Goal: Ask a question

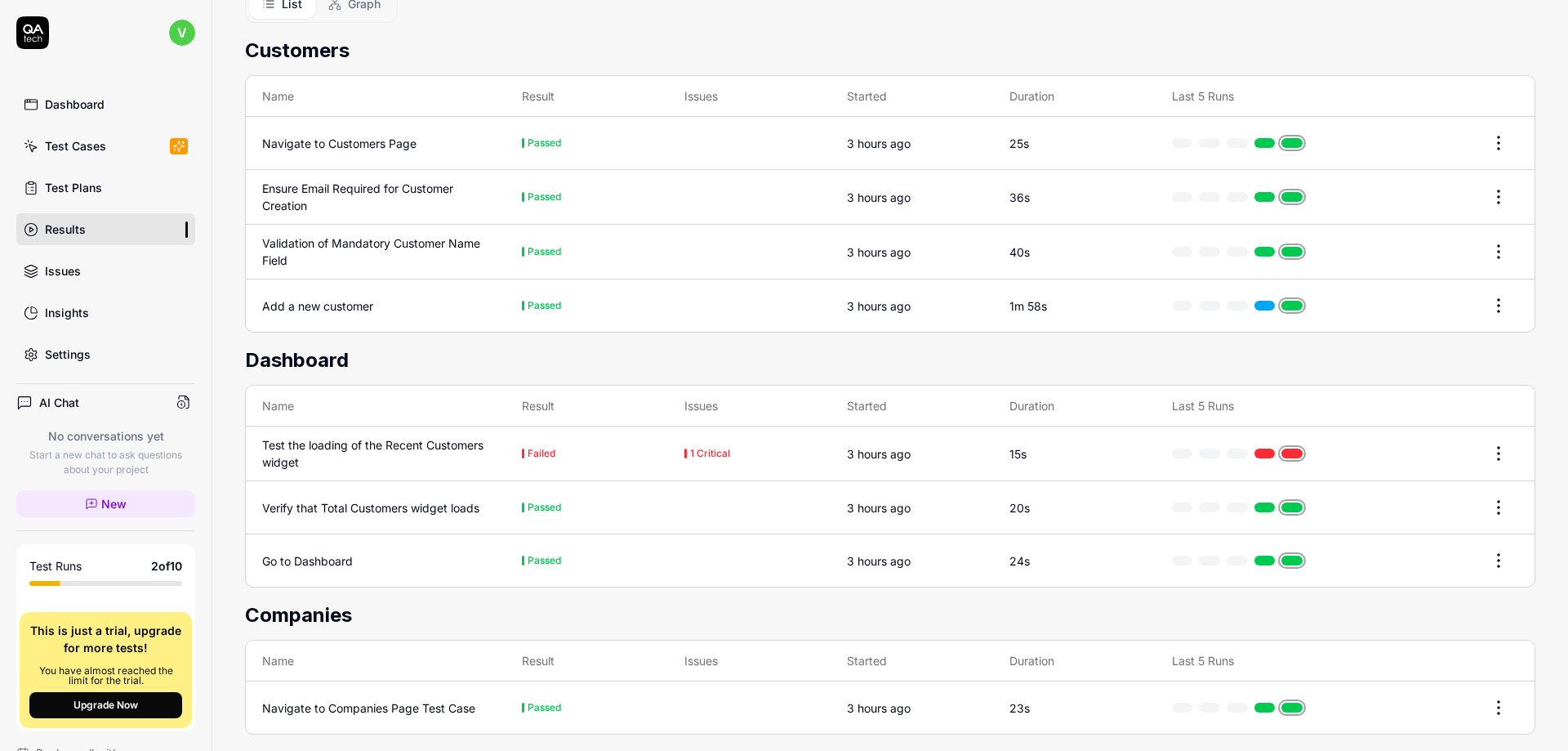
scroll to position [411, 0]
click at [1489, 543] on html "v Dashboard Test Cases Test Plans Results Issues Insights Settings AI Chat No c…" at bounding box center [784, 375] width 1568 height 751
click at [342, 545] on html "v Dashboard Test Cases Test Plans Results Issues Insights Settings AI Chat No c…" at bounding box center [784, 375] width 1568 height 751
drag, startPoint x: 525, startPoint y: 556, endPoint x: 565, endPoint y: 551, distance: 40.3
click at [531, 556] on td "Passed" at bounding box center [587, 559] width 163 height 52
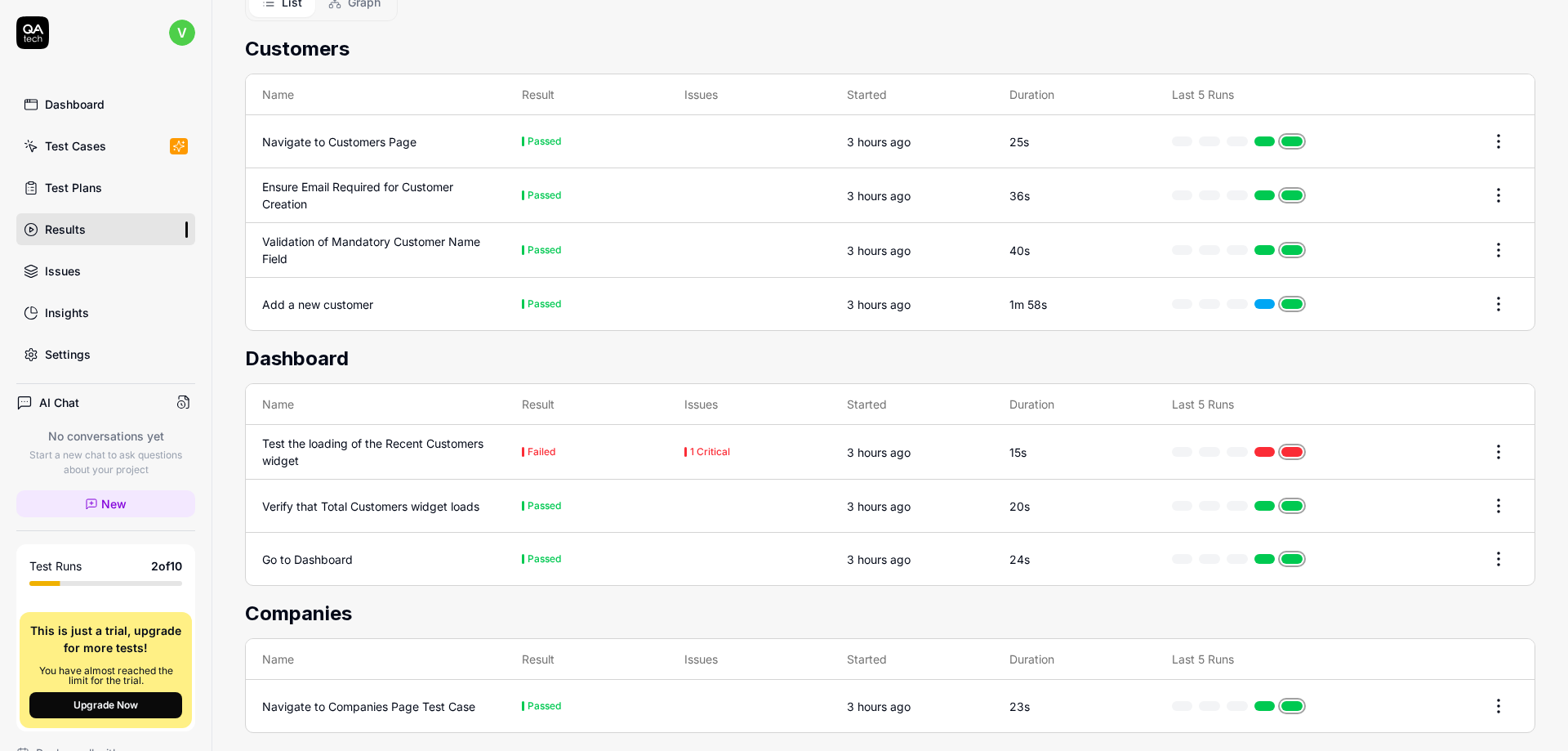
drag, startPoint x: 605, startPoint y: 546, endPoint x: 633, endPoint y: 546, distance: 28.0
click at [611, 546] on td "Passed" at bounding box center [587, 559] width 163 height 52
click at [928, 546] on td "3 hours ago" at bounding box center [912, 559] width 163 height 52
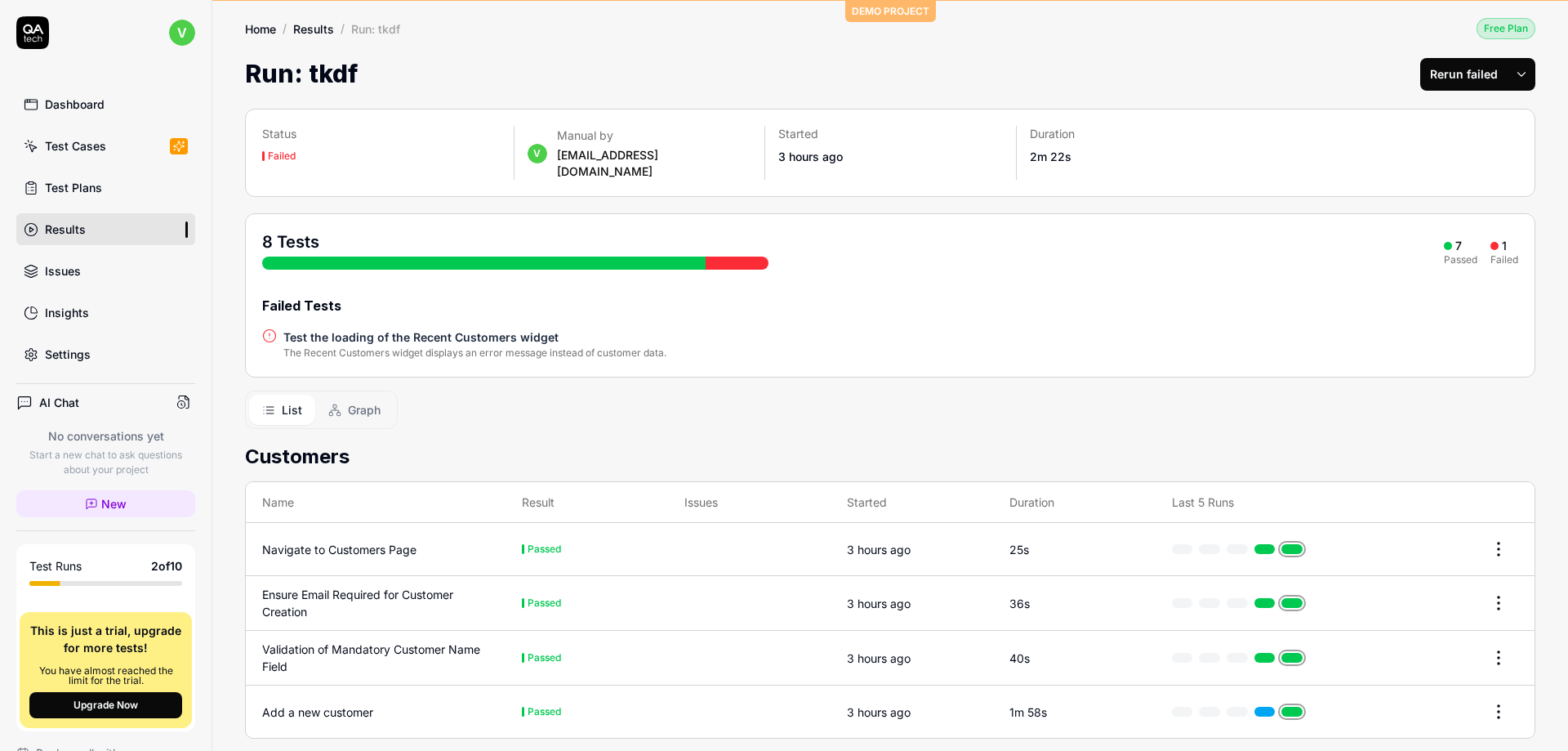
scroll to position [0, 0]
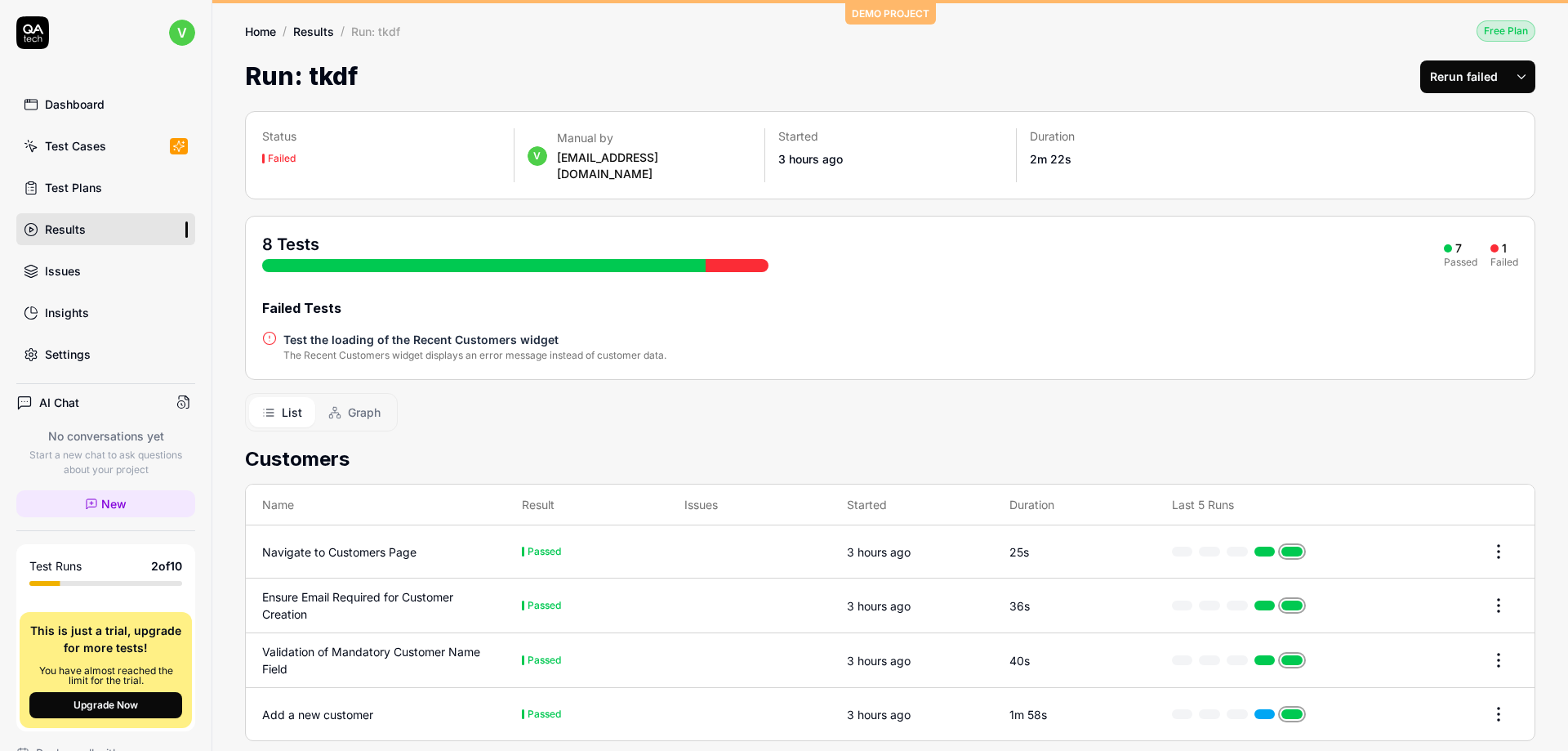
click at [91, 113] on link "Dashboard" at bounding box center [105, 104] width 179 height 32
click at [93, 104] on div "Dashboard" at bounding box center [75, 104] width 60 height 17
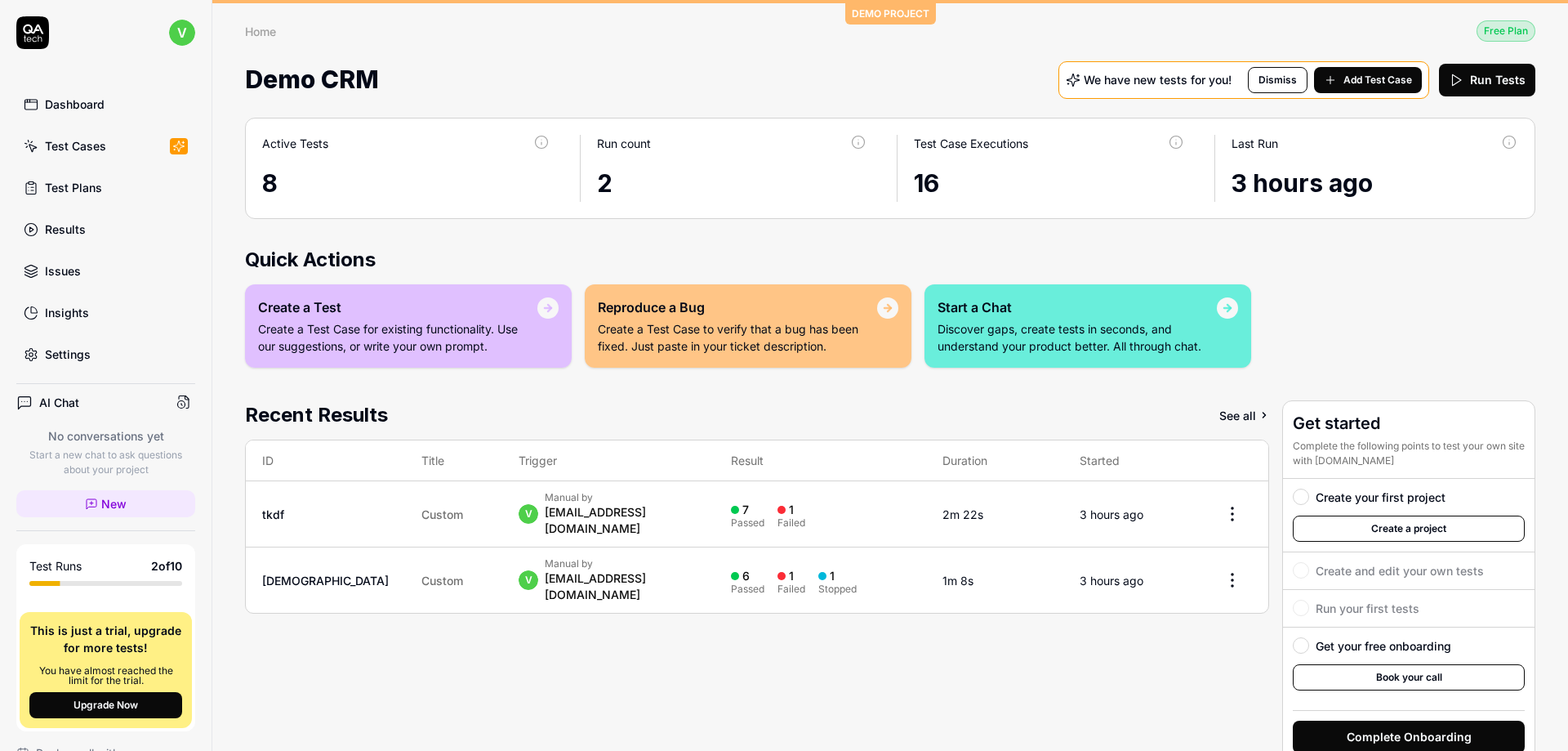
click at [85, 402] on div "AI Chat" at bounding box center [105, 402] width 179 height 23
click at [45, 401] on h4 "AI Chat" at bounding box center [59, 402] width 40 height 17
click at [177, 396] on icon at bounding box center [184, 402] width 15 height 15
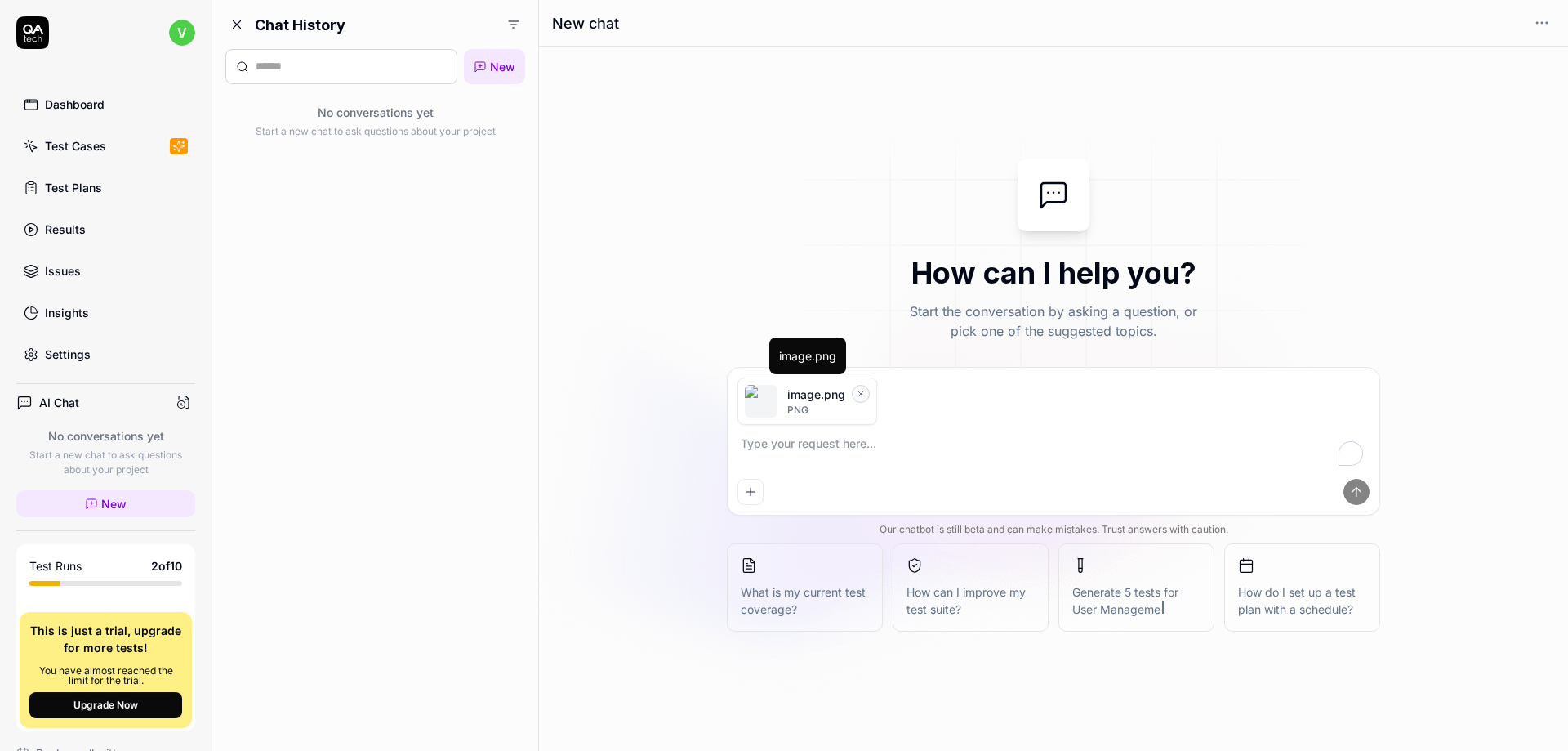
click at [854, 397] on button "Remove file" at bounding box center [860, 393] width 18 height 18
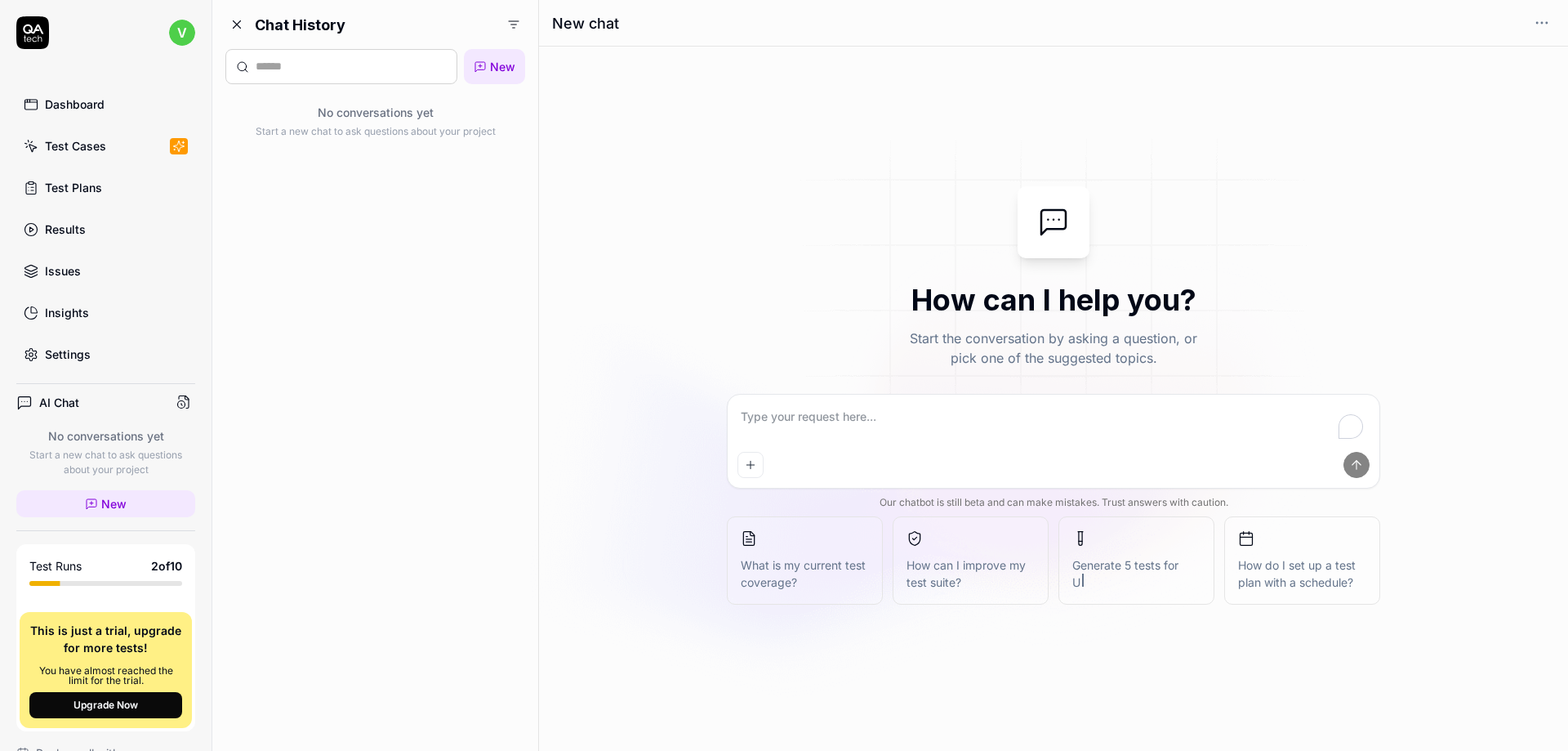
type textarea "*"
paste textarea "I’m looking for an AI-based game testing tool (free or paid) that can test a mo…"
type textarea "I’m looking for an AI-based game testing tool (free or paid) that can test a mo…"
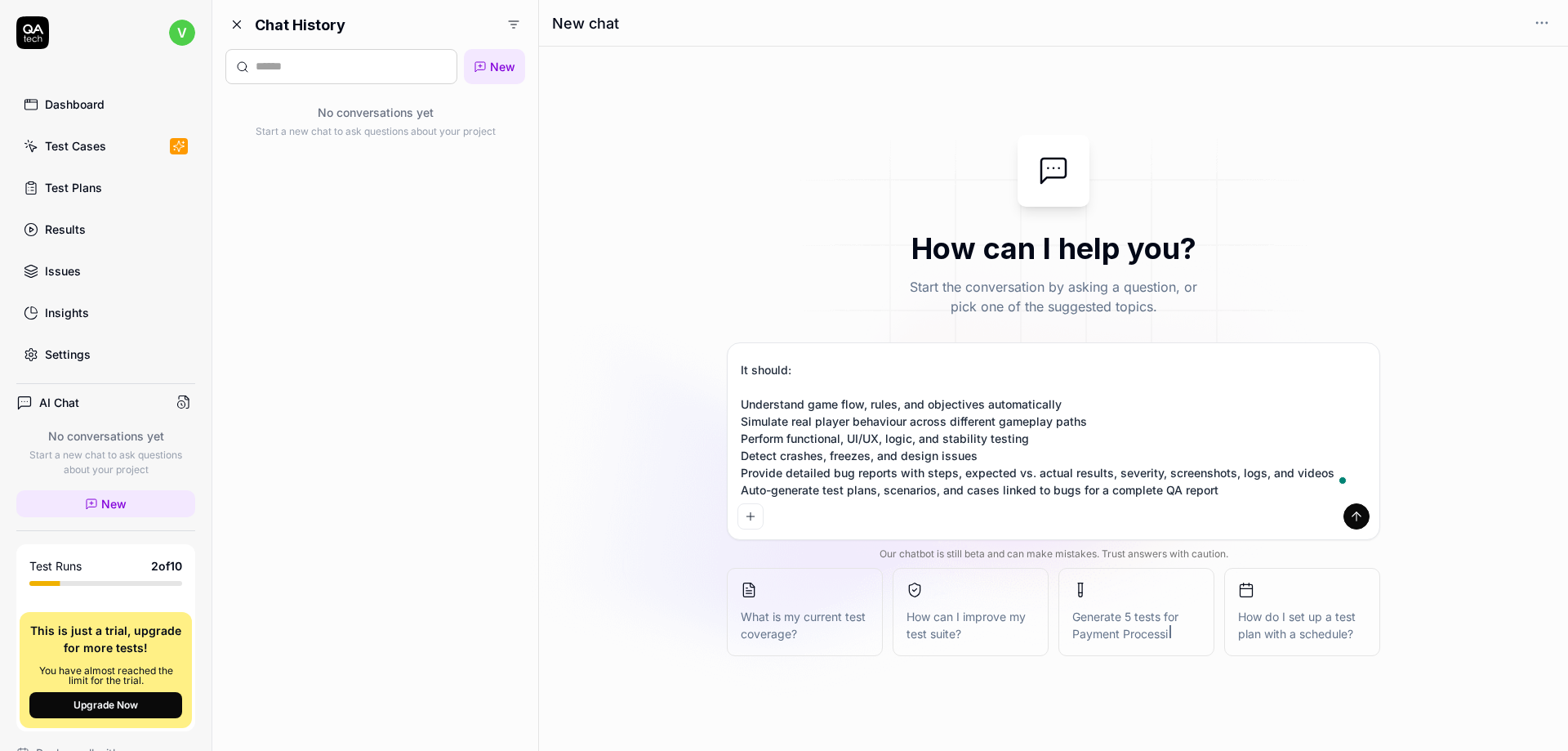
scroll to position [64, 0]
click at [772, 393] on textarea "I’m looking for an AI-based game testing tool (free or paid) that can test a mo…" at bounding box center [1054, 425] width 632 height 144
type textarea "*"
type textarea "I’m looking for an AI-based game testing tool (free or paid) that can test a mo…"
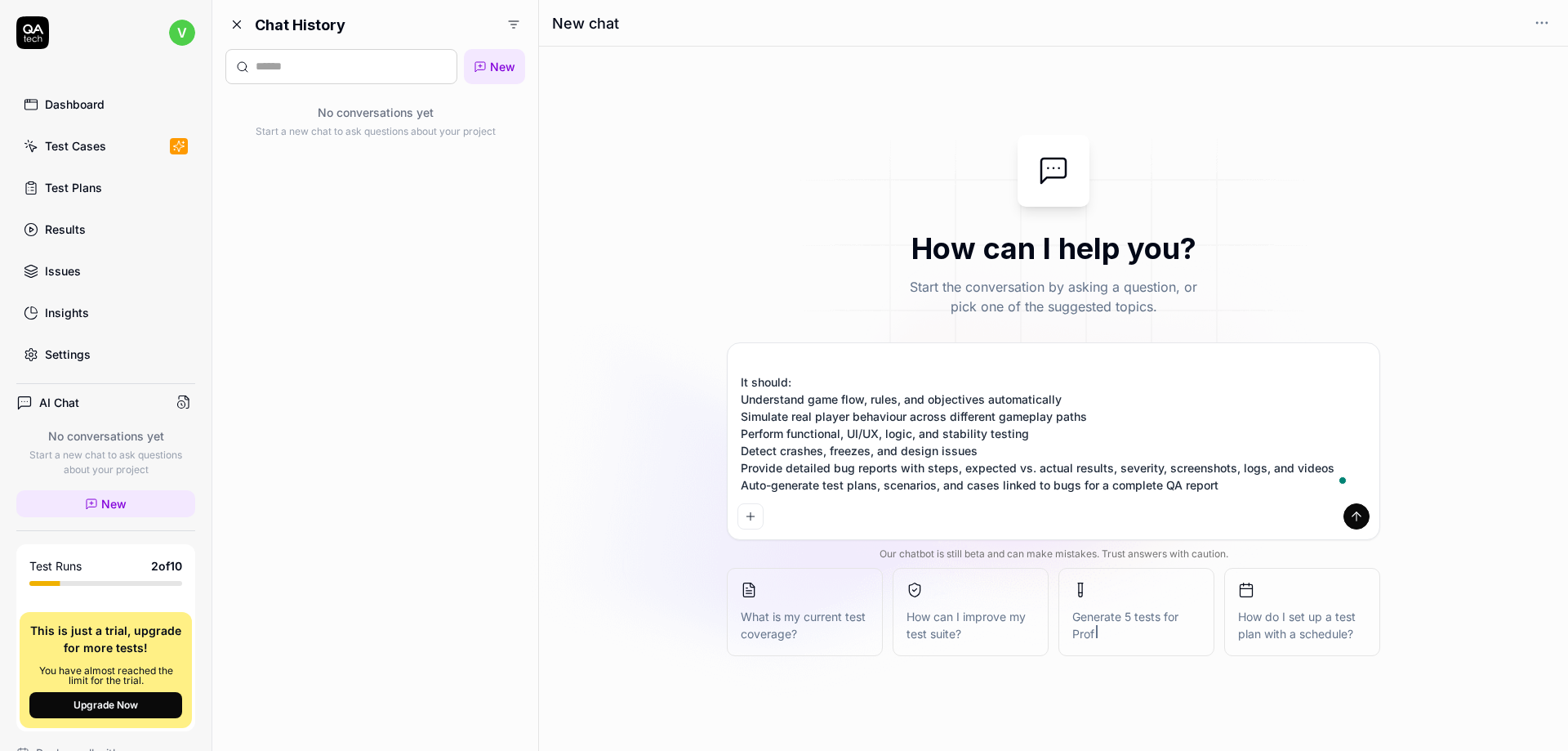
scroll to position [47, 0]
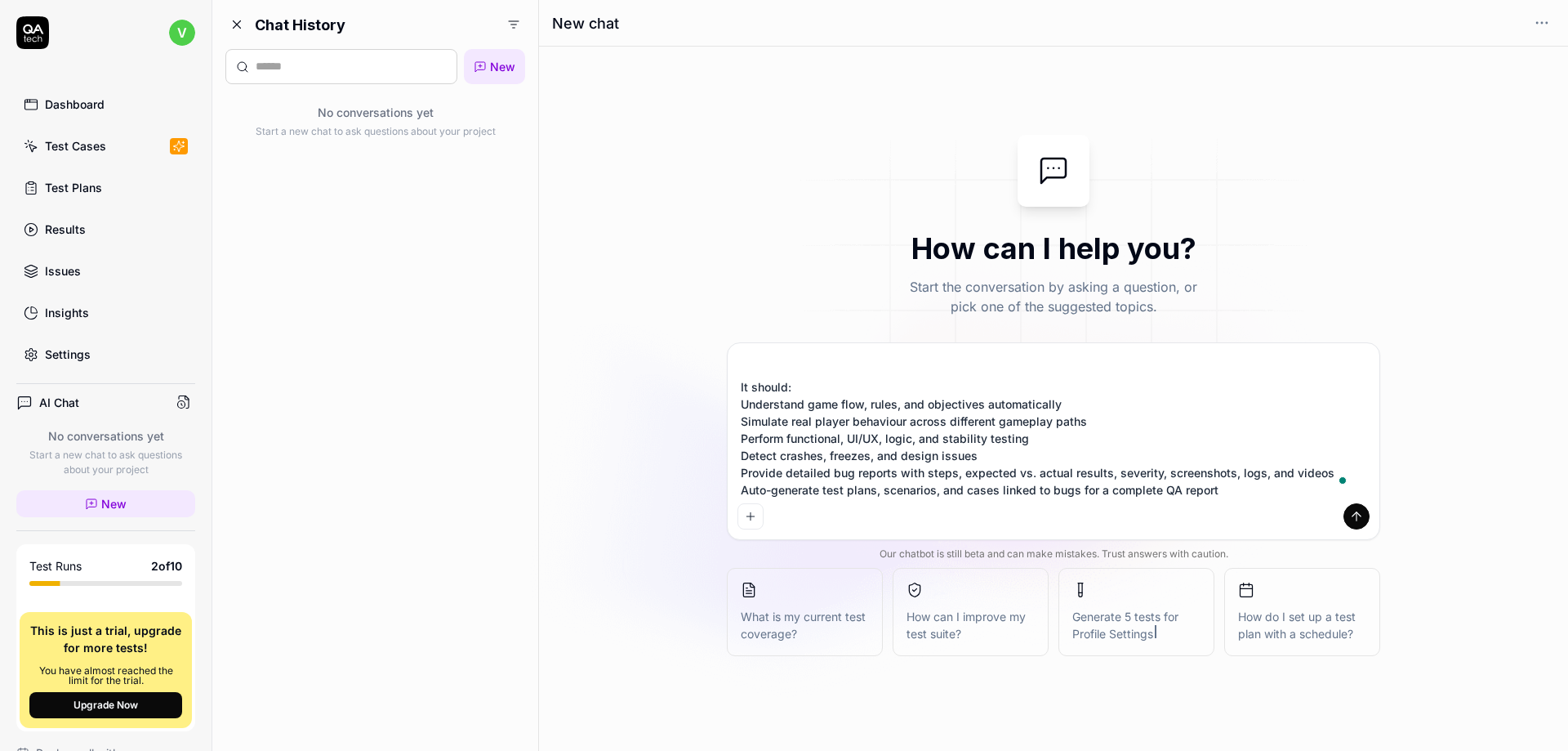
click at [741, 407] on textarea "I’m looking for an AI-based game testing tool (free or paid) that can test a mo…" at bounding box center [1054, 425] width 632 height 144
type textarea "*"
type textarea "I’m looking for an AI-based game testing tool (free or paid) that can test a mo…"
type textarea "*"
type textarea "I’m looking for an AI-based game testing tool (free or paid) that can test a mo…"
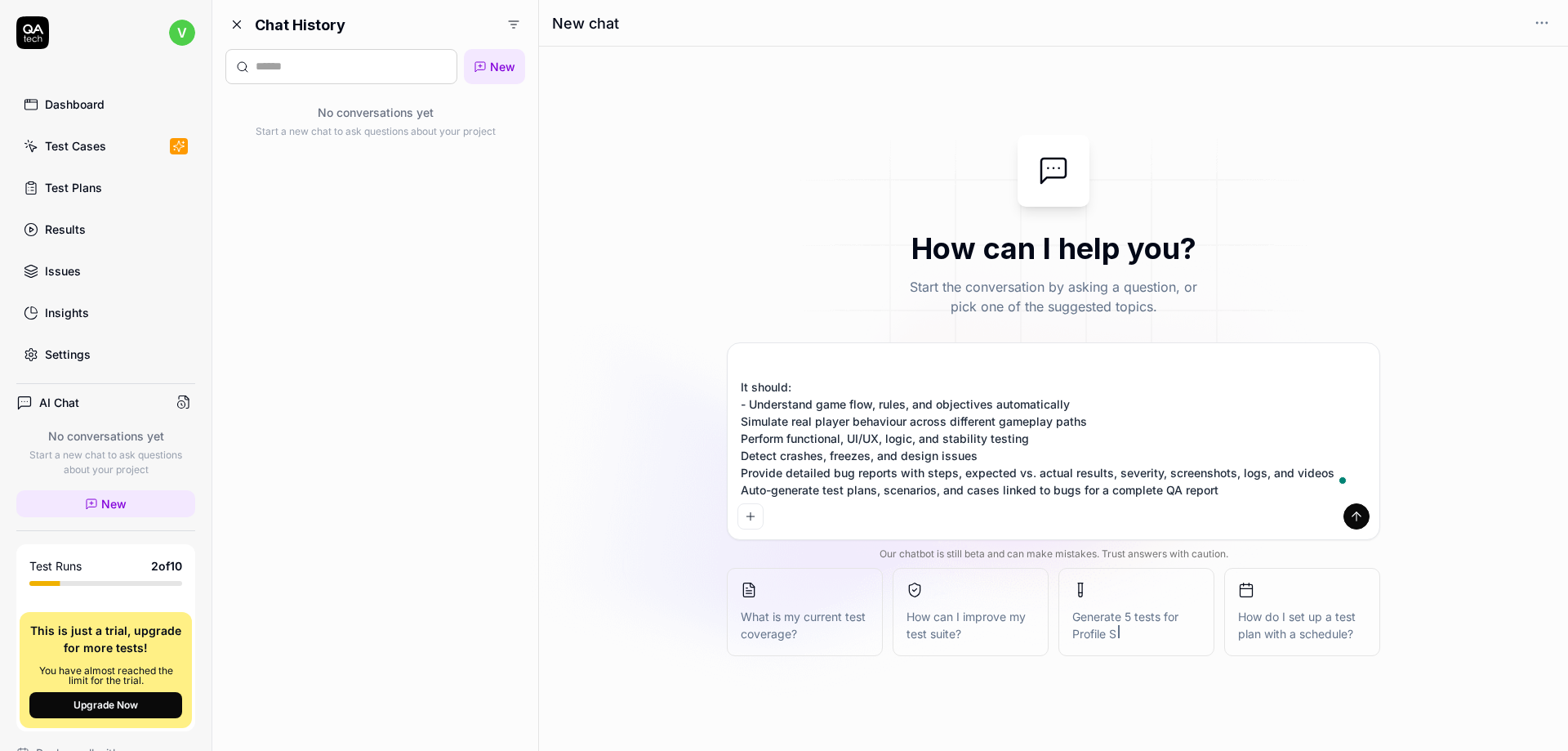
click at [742, 421] on textarea "I’m looking for an AI-based game testing tool (free or paid) that can test a mo…" at bounding box center [1054, 425] width 632 height 144
type textarea "*"
type textarea "I’m looking for an AI-based game testing tool (free or paid) that can test a mo…"
type textarea "*"
type textarea "I’m looking for an AI-based game testing tool (free or paid) that can test a mo…"
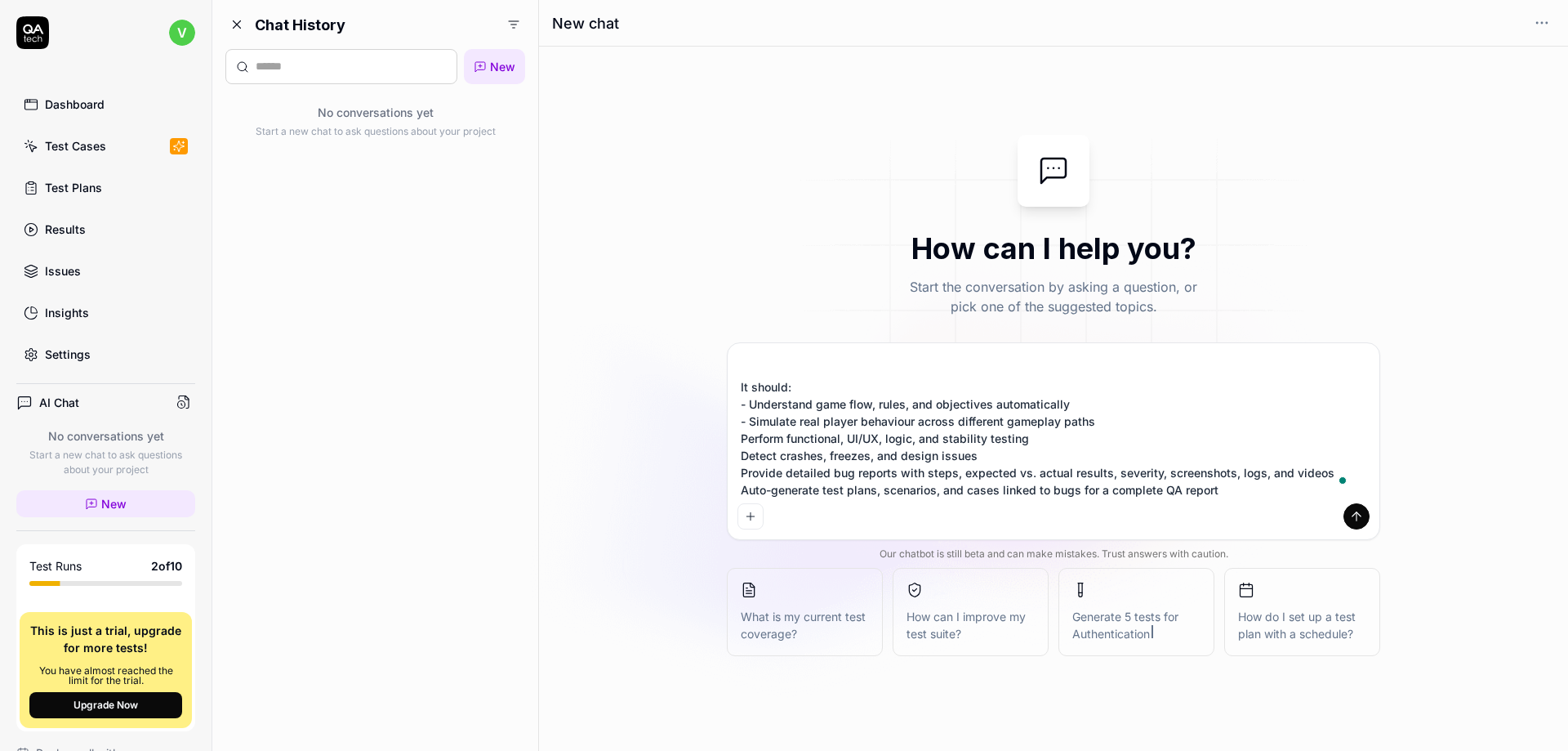
click at [744, 433] on textarea "I’m looking for an AI-based game testing tool (free or paid) that can test a mo…" at bounding box center [1054, 425] width 632 height 144
type textarea "*"
type textarea "I’m looking for an AI-based game testing tool (free or paid) that can test a mo…"
type textarea "*"
type textarea "I’m looking for an AI-based game testing tool (free or paid) that can test a mo…"
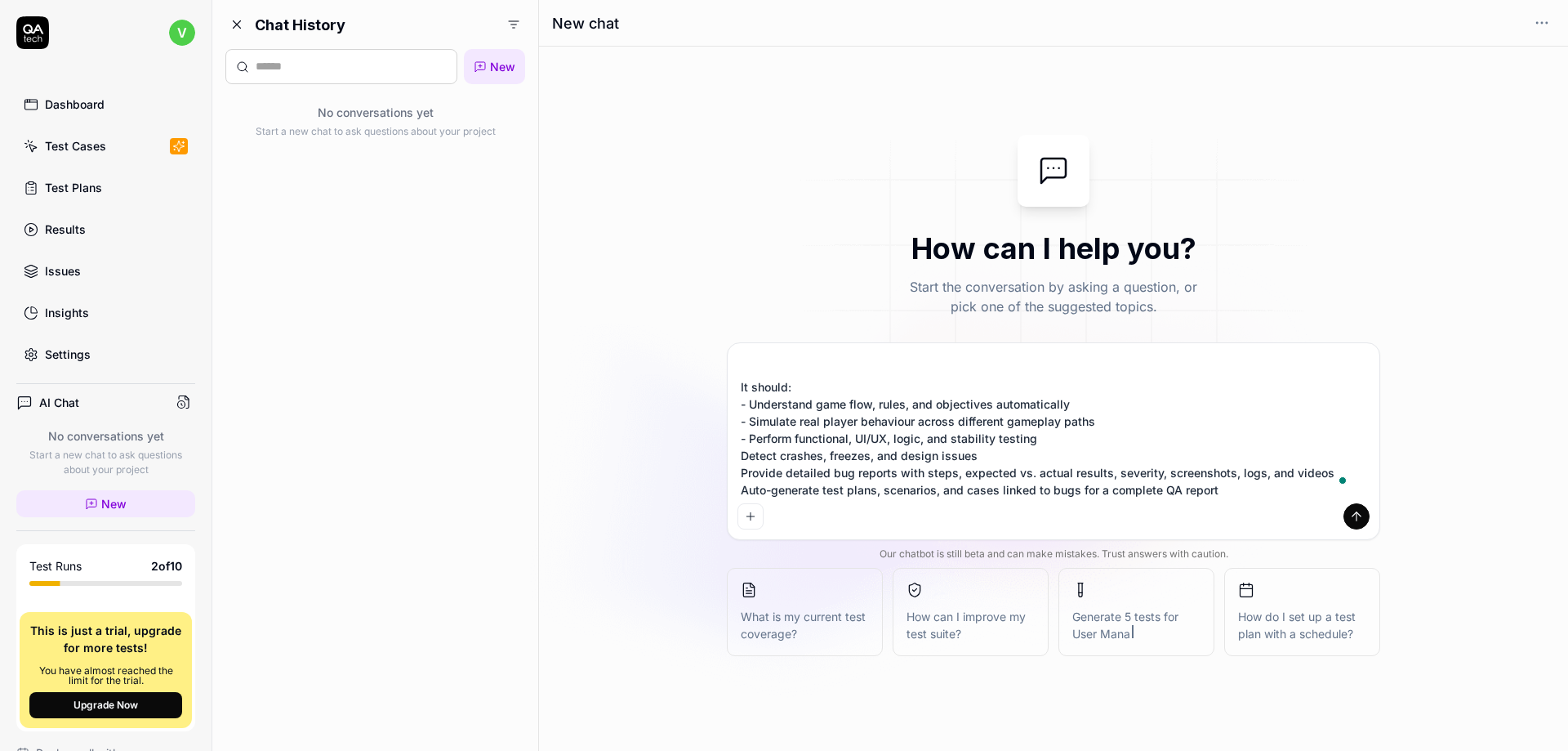
click at [741, 451] on textarea "I’m looking for an AI-based game testing tool (free or paid) that can test a mo…" at bounding box center [1054, 425] width 632 height 144
type textarea "*"
type textarea "I’m looking for an AI-based game testing tool (free or paid) that can test a mo…"
type textarea "*"
type textarea "I’m looking for an AI-based game testing tool (free or paid) that can test a mo…"
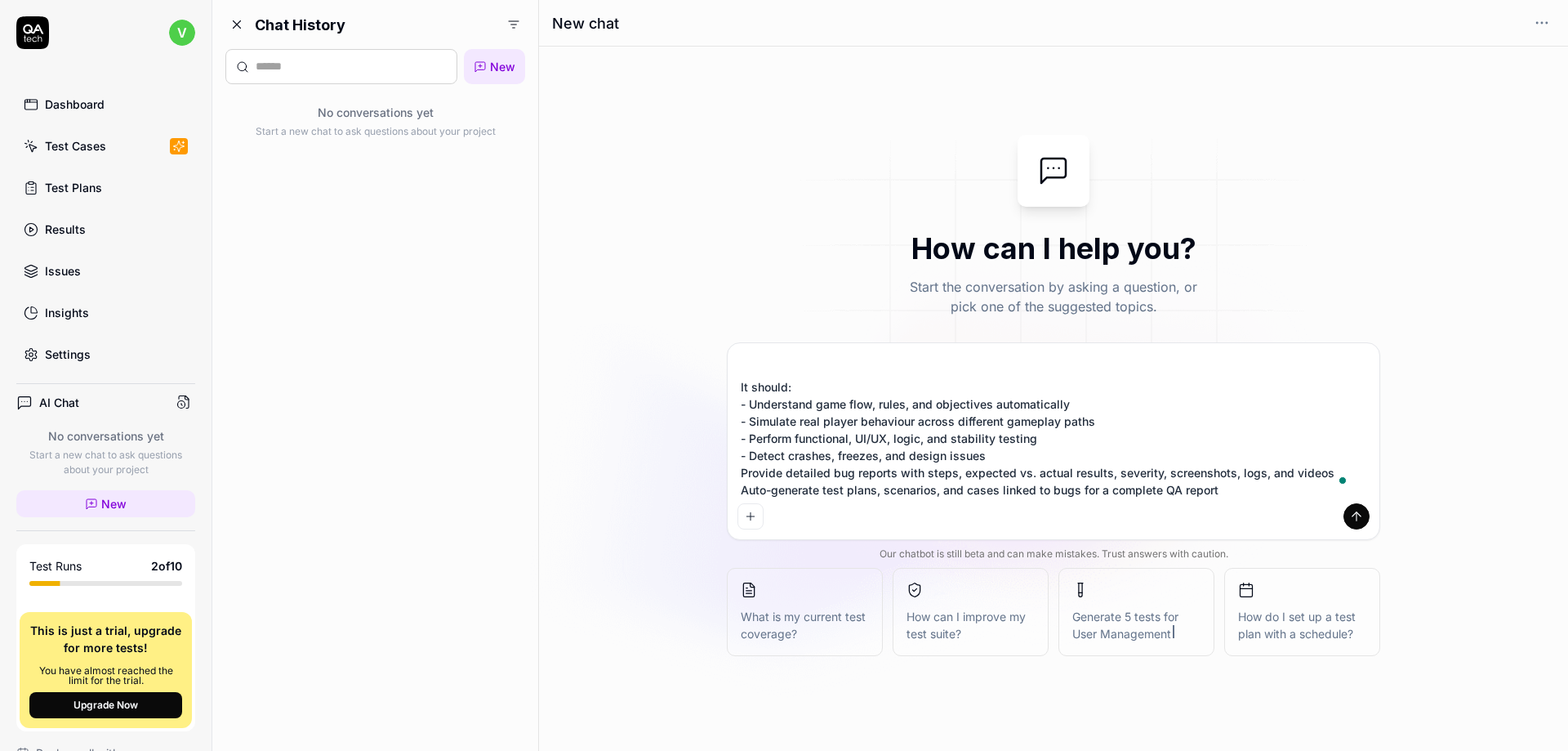
click at [738, 475] on textarea "I’m looking for an AI-based game testing tool (free or paid) that can test a mo…" at bounding box center [1054, 425] width 632 height 144
type textarea "*"
type textarea "I’m looking for an AI-based game testing tool (free or paid) that can test a mo…"
click at [745, 488] on textarea "I’m looking for an AI-based game testing tool (free or paid) that can test a mo…" at bounding box center [1054, 425] width 632 height 144
type textarea "*"
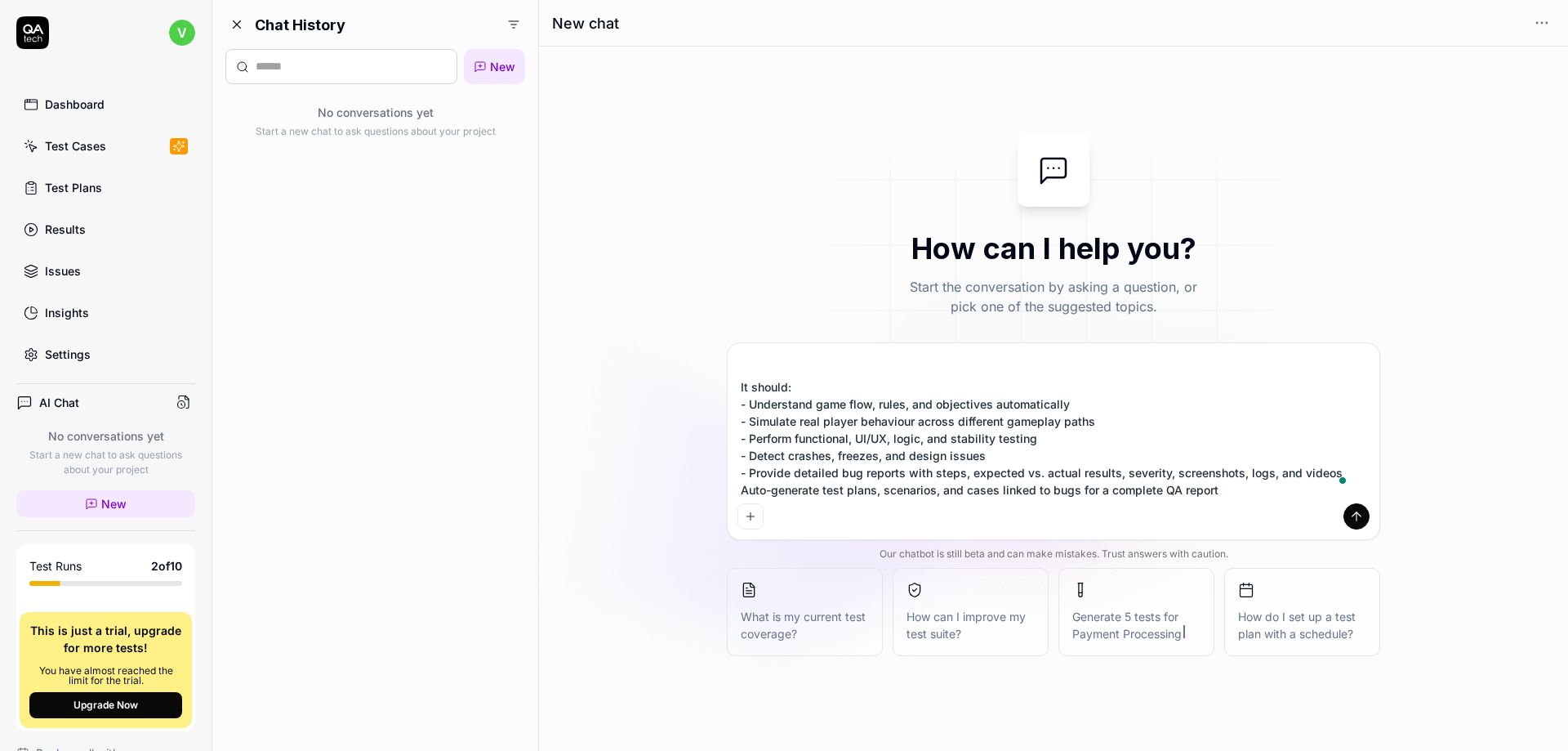
type textarea "I’m looking for an AI-based game testing tool (free or paid) that can test a mo…"
type textarea "*"
type textarea "I’m looking for an AI-based game testing tool (free or paid) that can test a mo…"
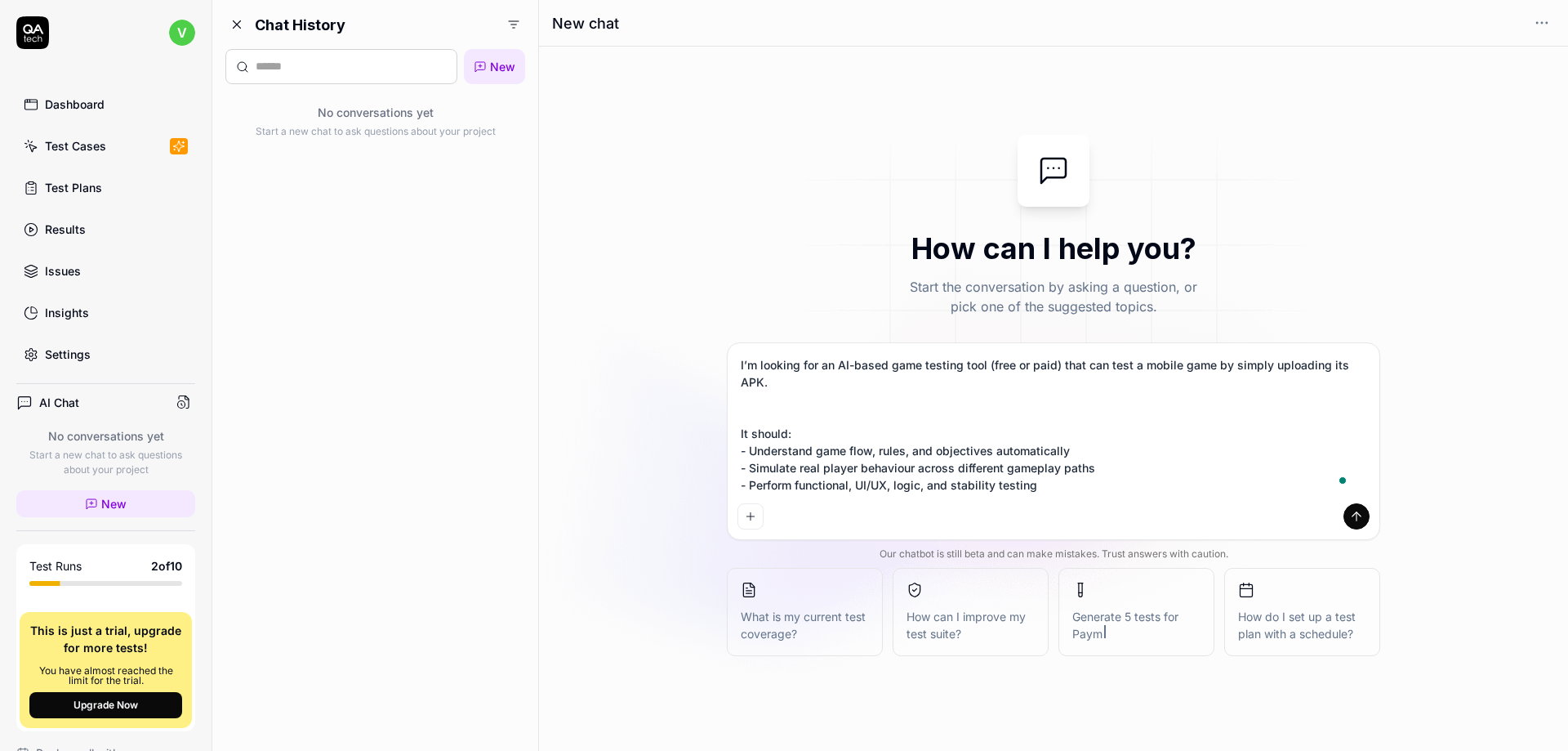
scroll to position [0, 0]
type textarea "*"
type textarea "I’m looking for an AI-based game testing tool (free or paid) that can test a mo…"
click at [1373, 514] on div "I’m looking for an AI-based game testing tool (free or paid) that can test a mo…" at bounding box center [1053, 441] width 652 height 196
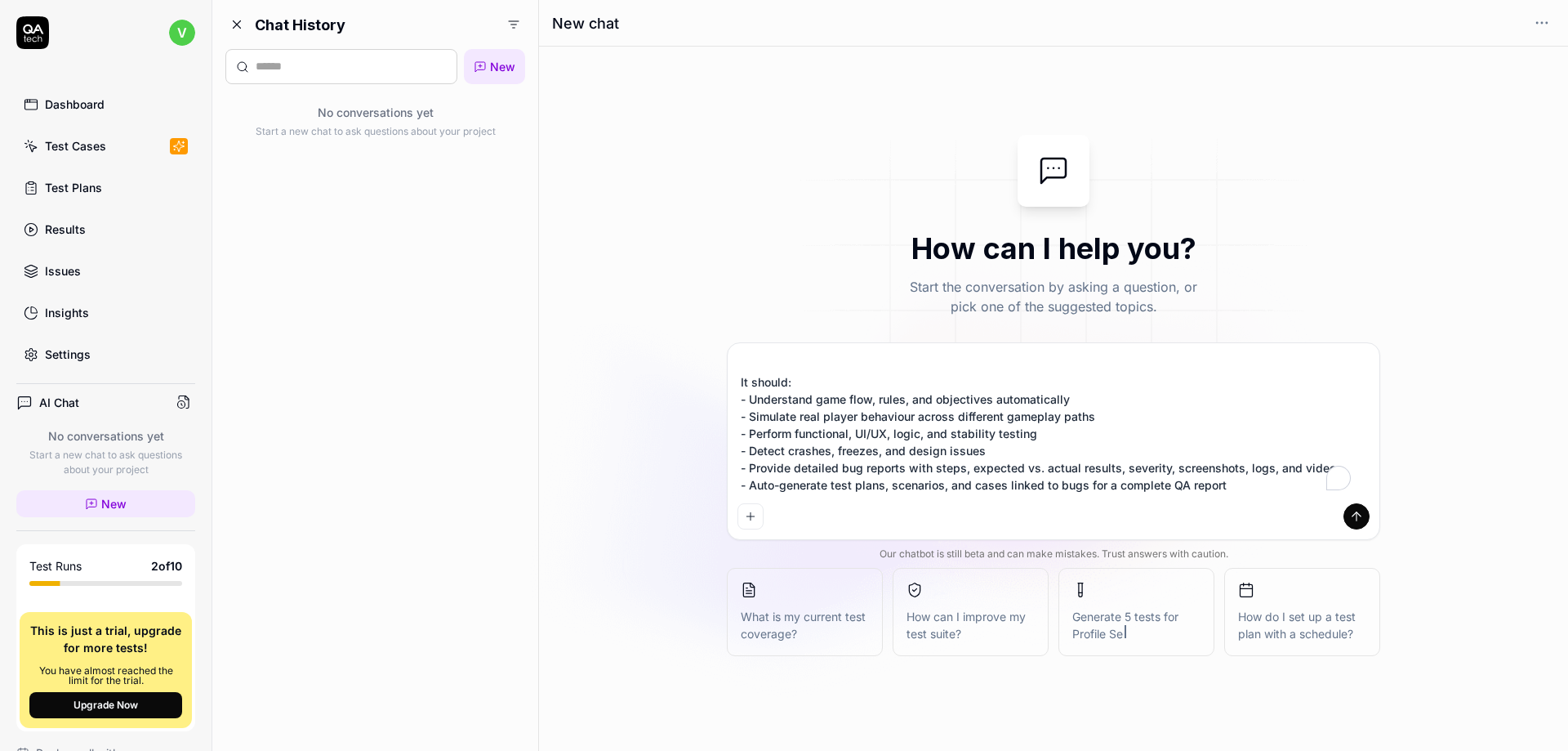
click at [1355, 517] on icon "submit" at bounding box center [1357, 516] width 15 height 15
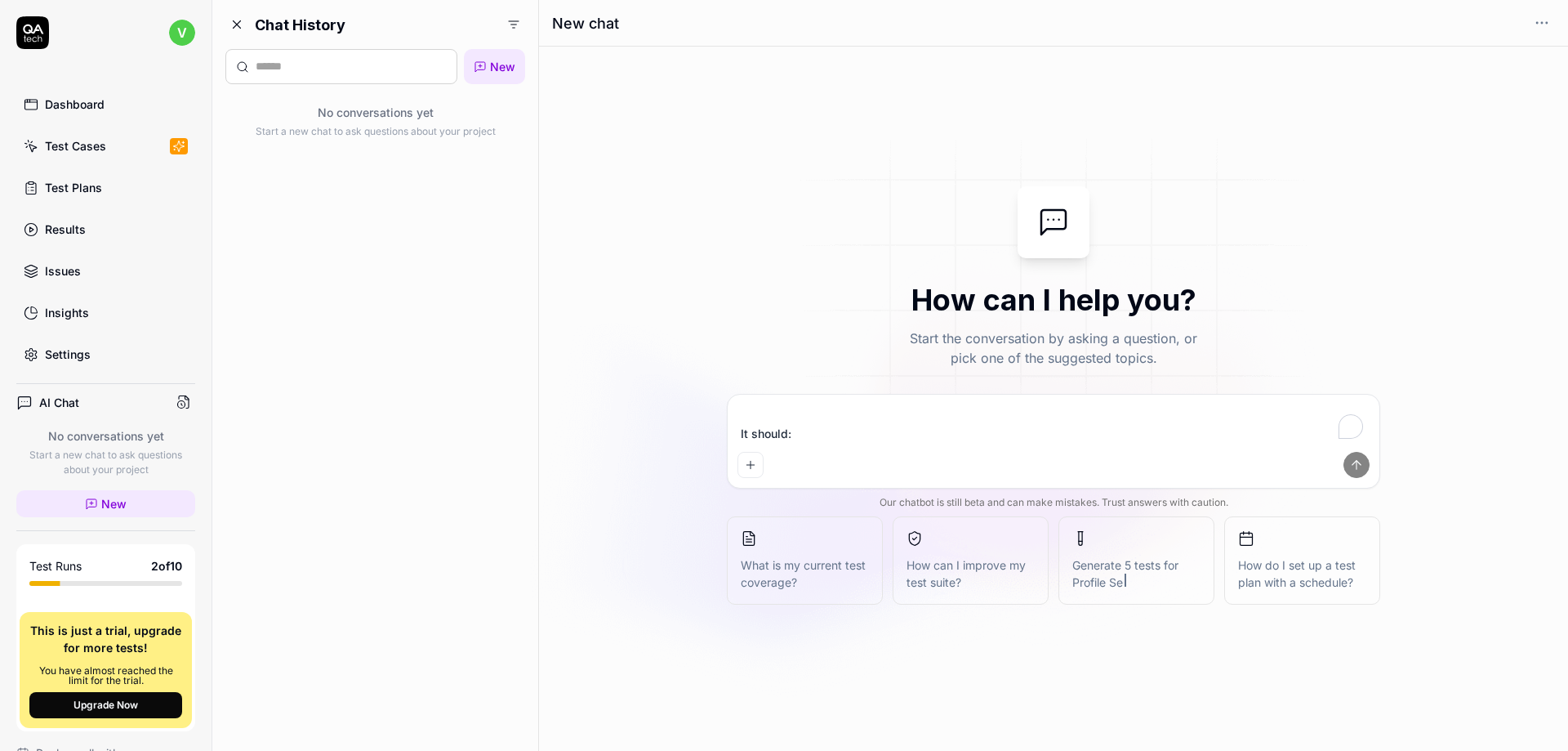
type textarea "*"
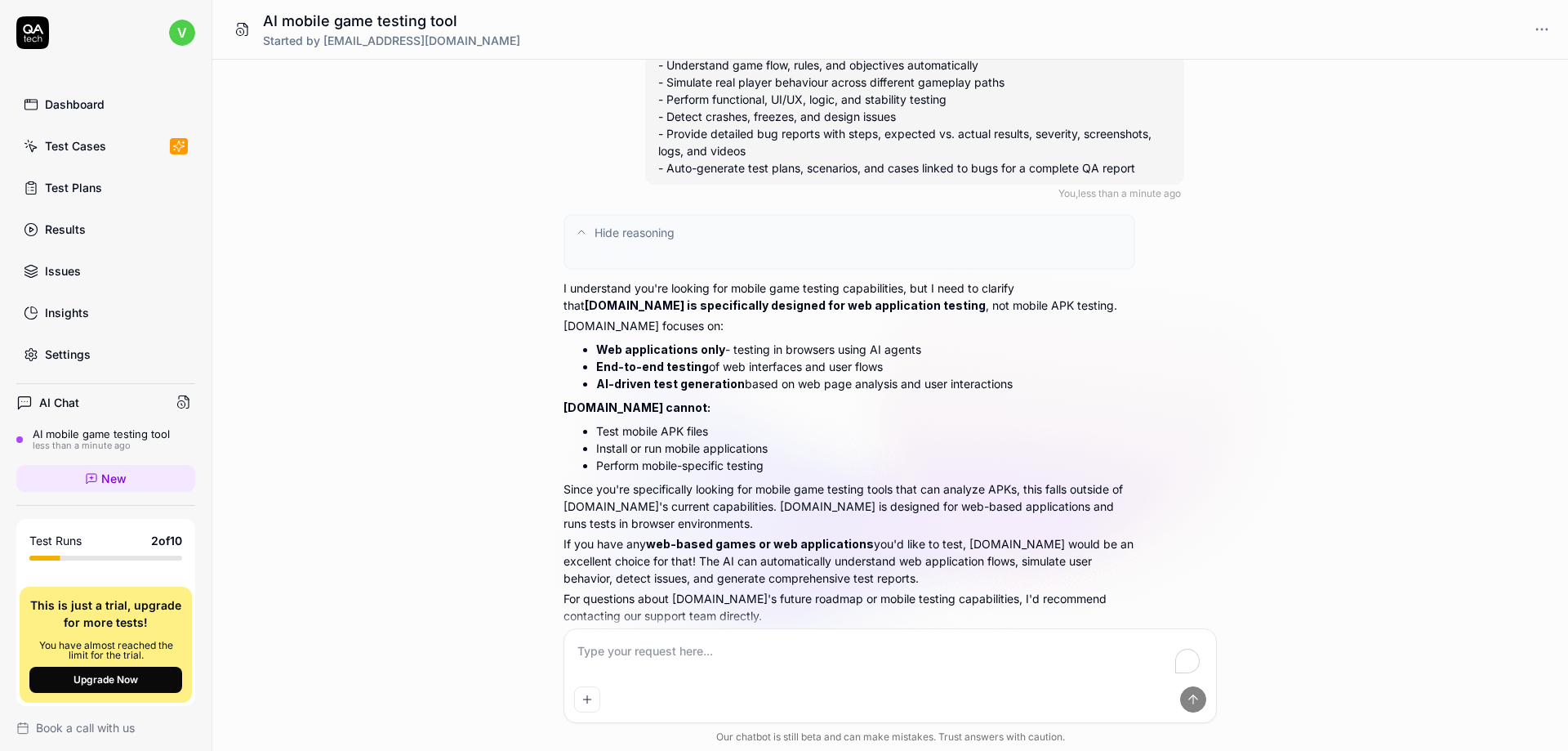
type textarea "*"
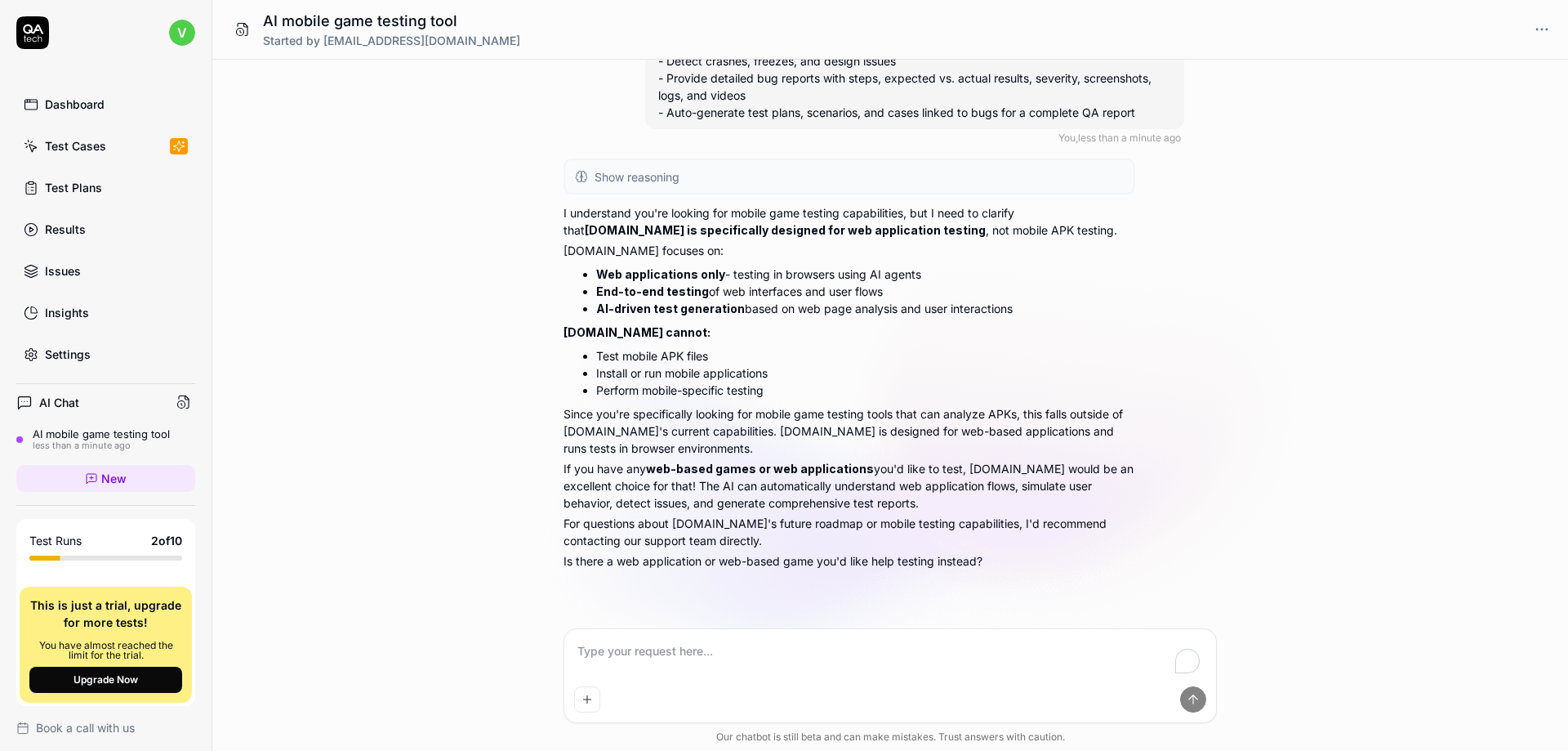
scroll to position [166, 0]
click at [1029, 355] on li "Test mobile APK files" at bounding box center [866, 355] width 539 height 17
drag, startPoint x: 563, startPoint y: 210, endPoint x: 962, endPoint y: 545, distance: 521.0
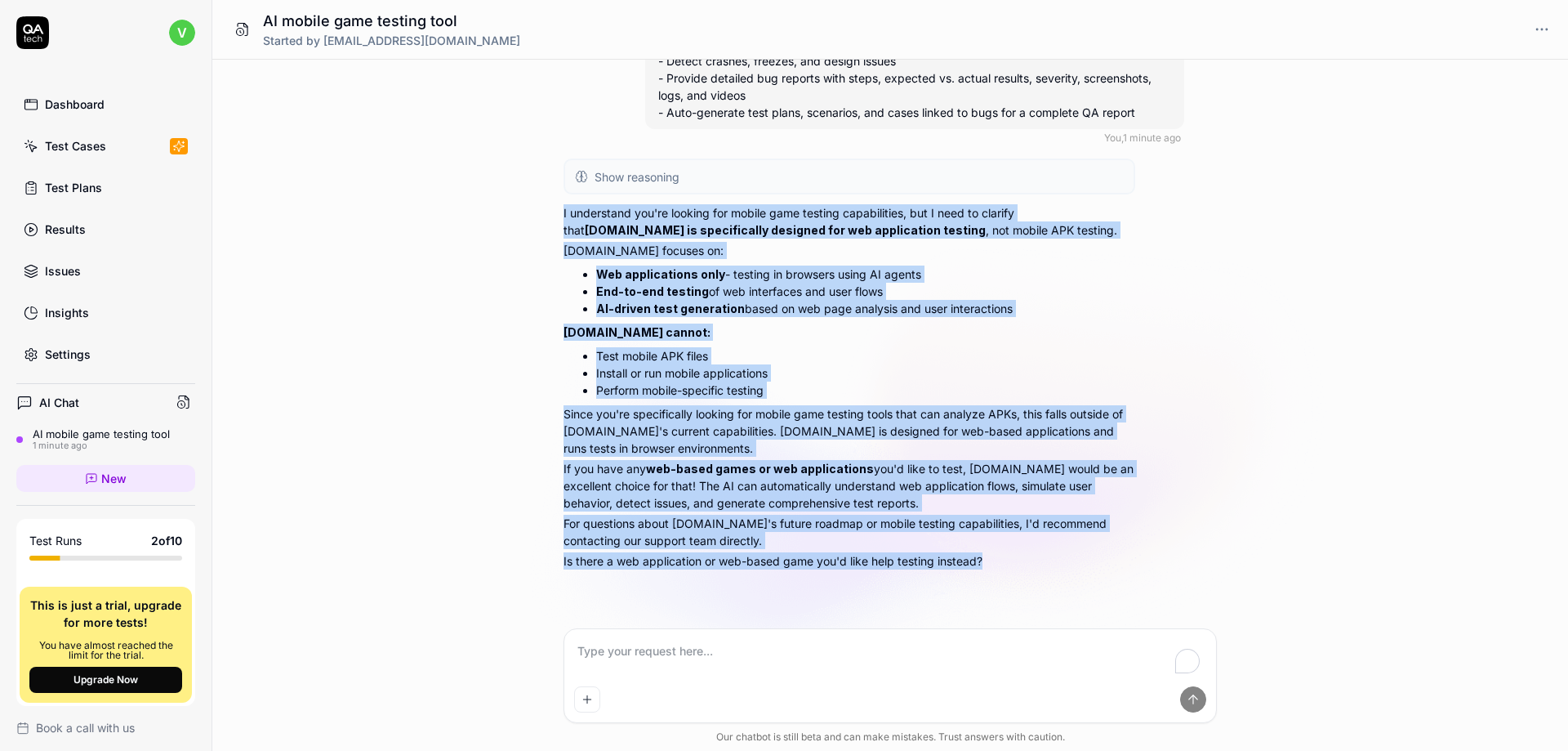
drag, startPoint x: 980, startPoint y: 562, endPoint x: 560, endPoint y: 218, distance: 542.9
click at [560, 218] on div "I’m looking for an AI-based game testing tool (free or paid) that can test a mo…" at bounding box center [890, 344] width 1356 height 569
copy div "I understand you're looking for mobile game testing capabilities, but I need to…"
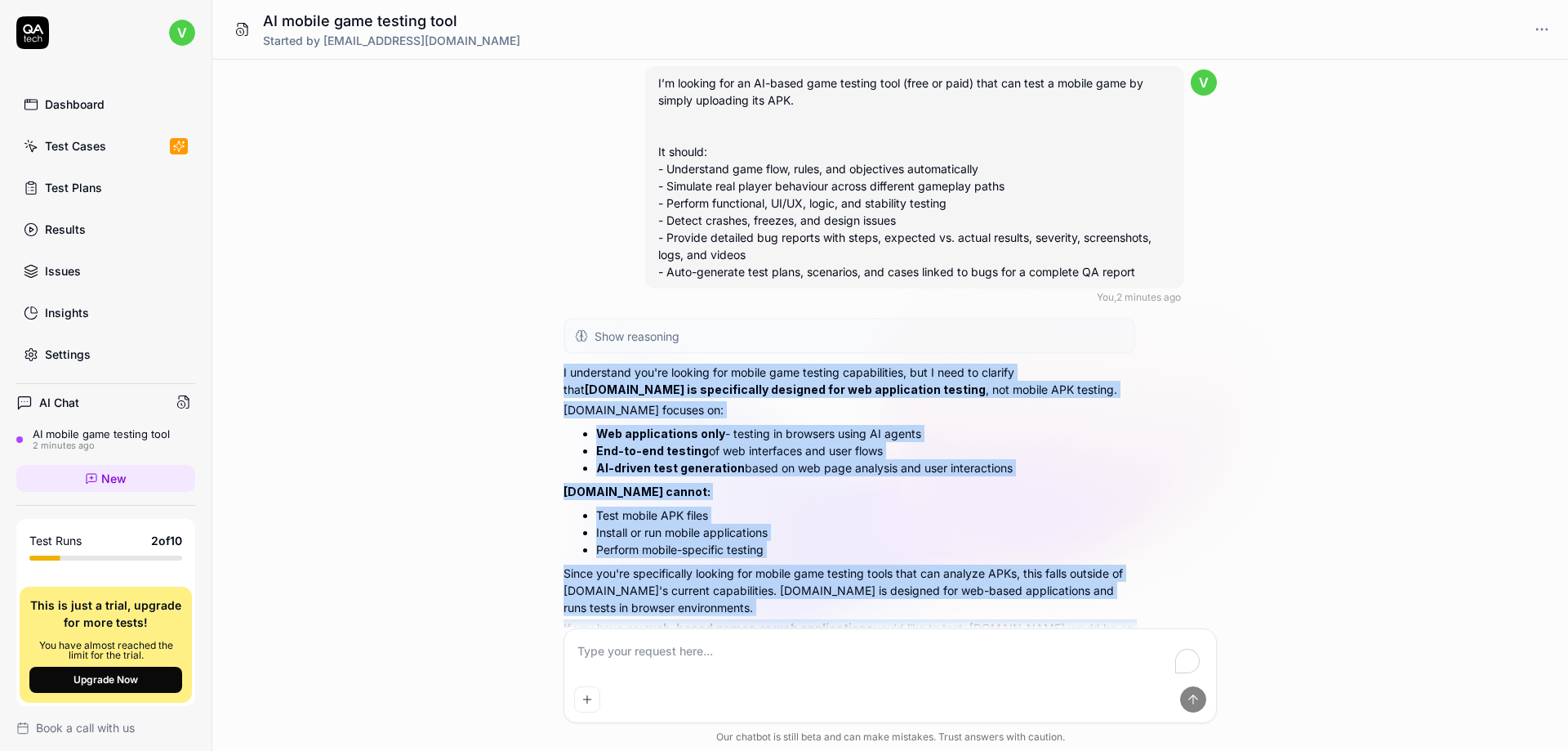
scroll to position [0, 0]
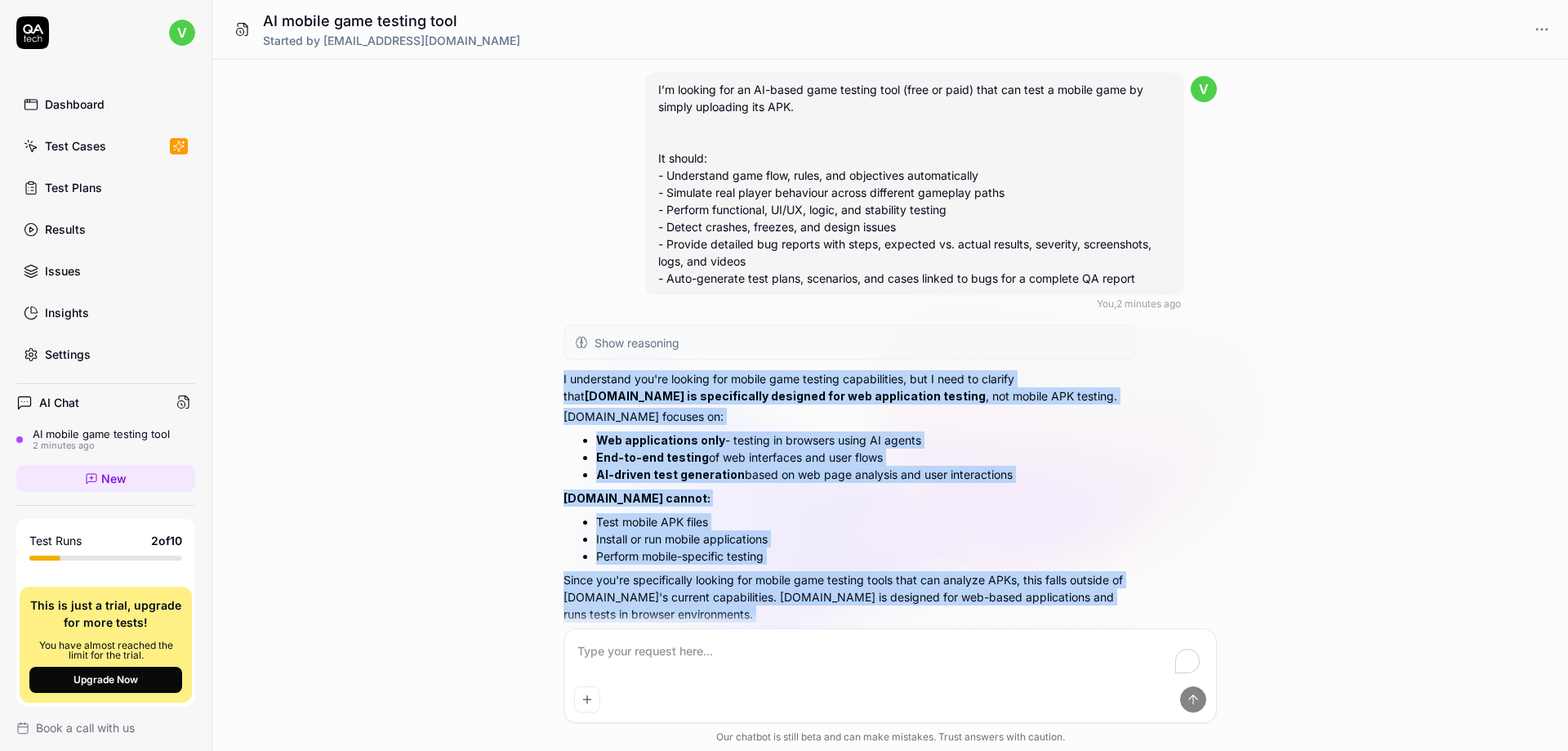
click at [370, 159] on div "I’m looking for an AI-based game testing tool (free or paid) that can test a mo…" at bounding box center [890, 344] width 1356 height 569
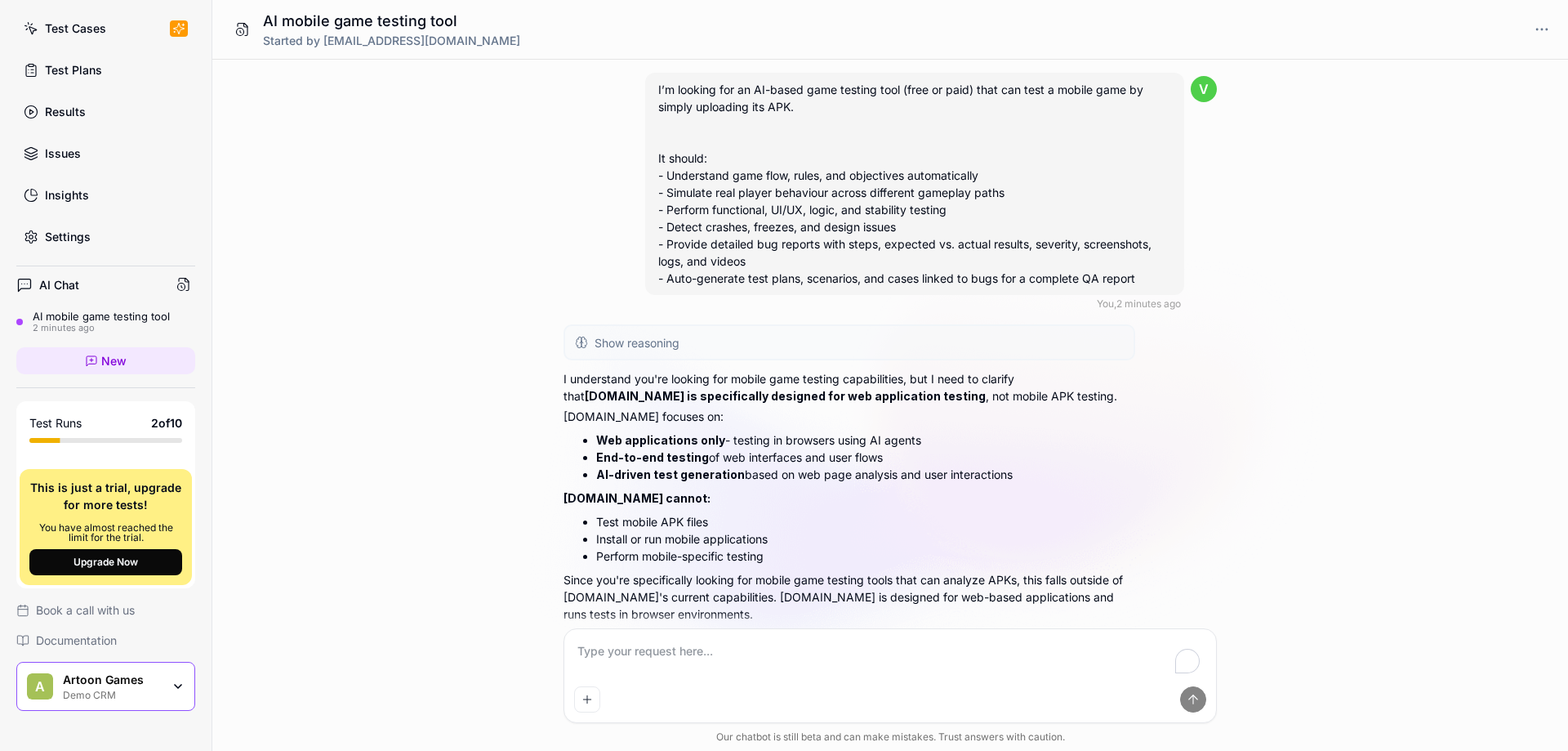
scroll to position [156, 0]
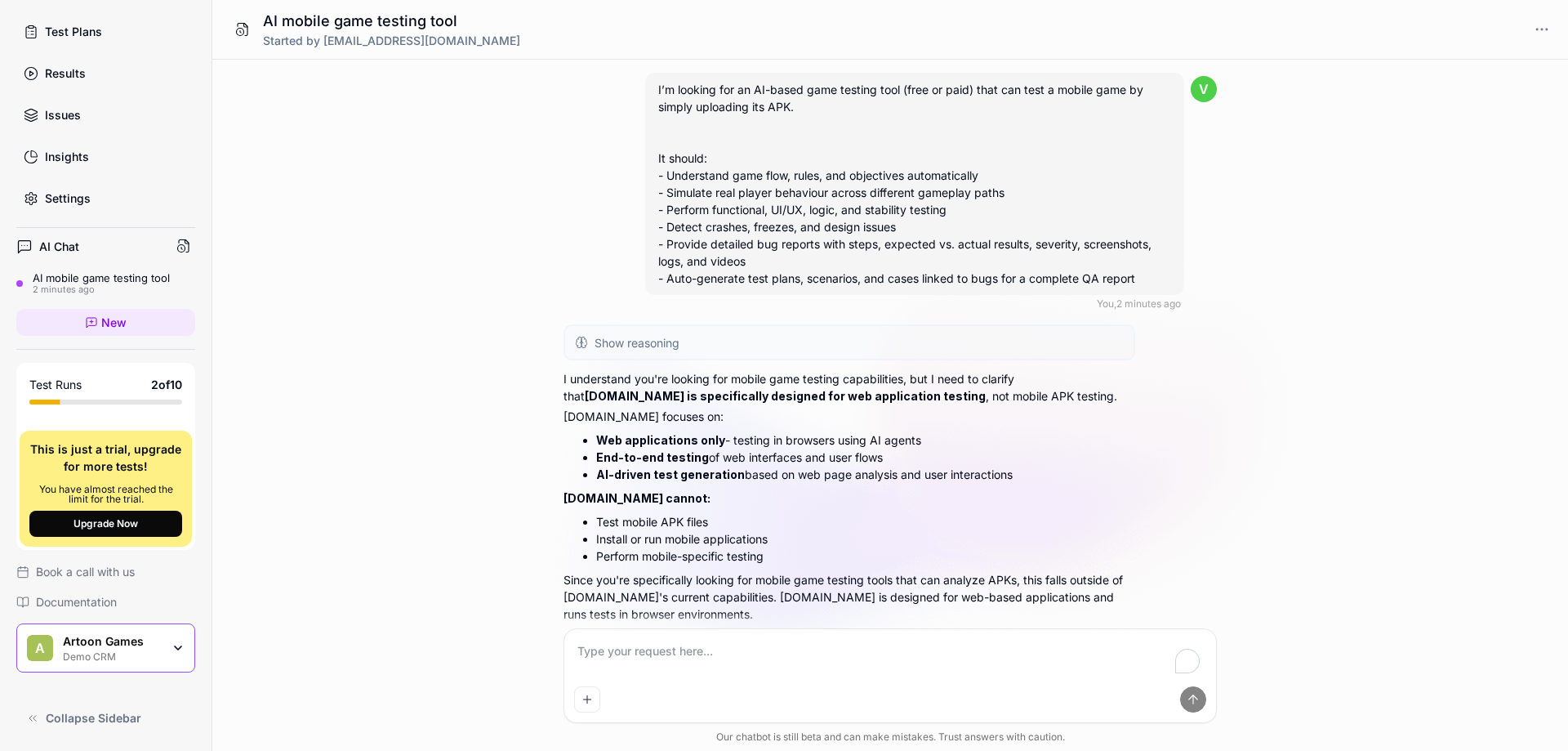
click at [171, 649] on icon "button" at bounding box center [178, 648] width 13 height 13
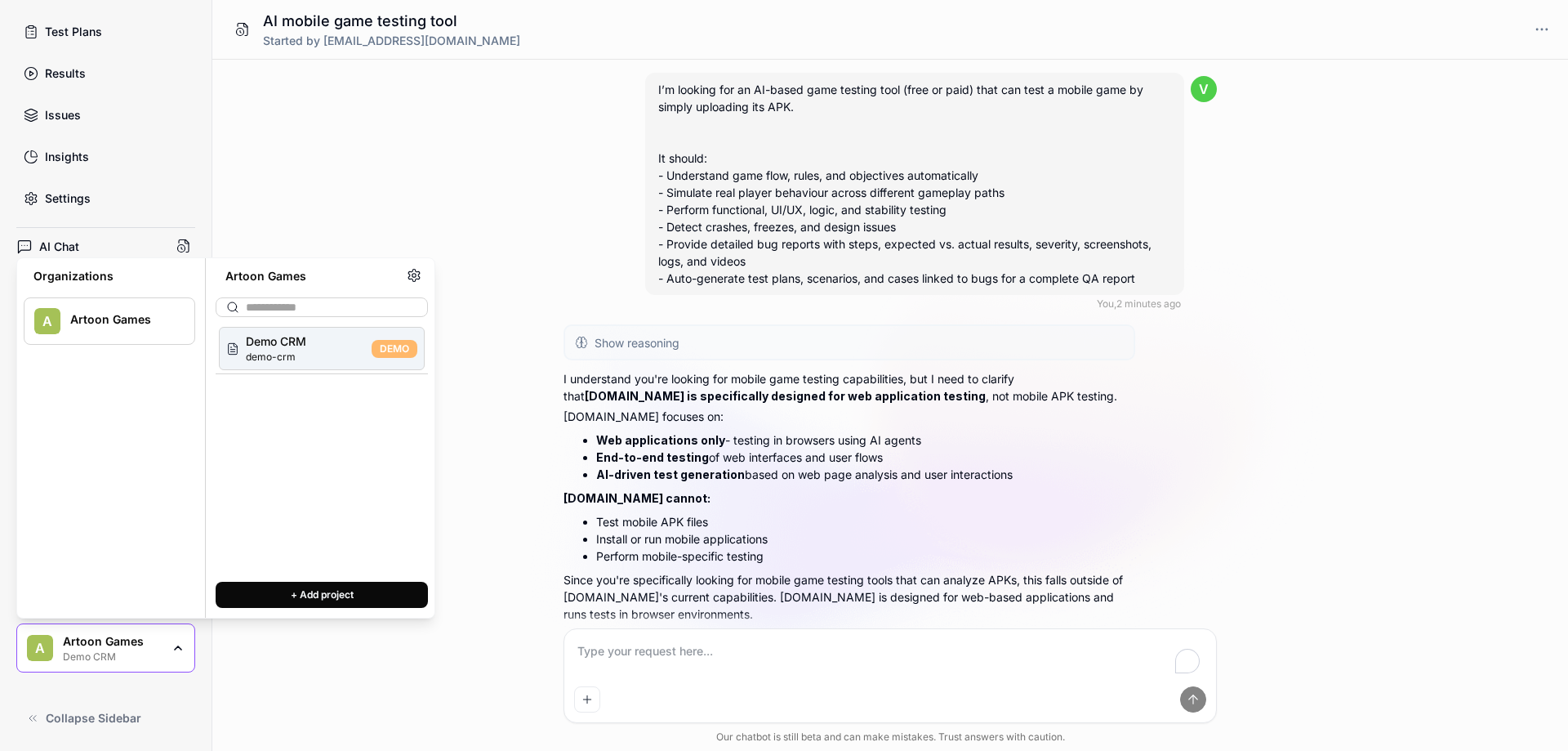
click at [108, 328] on div at bounding box center [122, 327] width 103 height 3
click at [90, 203] on link "Settings" at bounding box center [105, 198] width 179 height 32
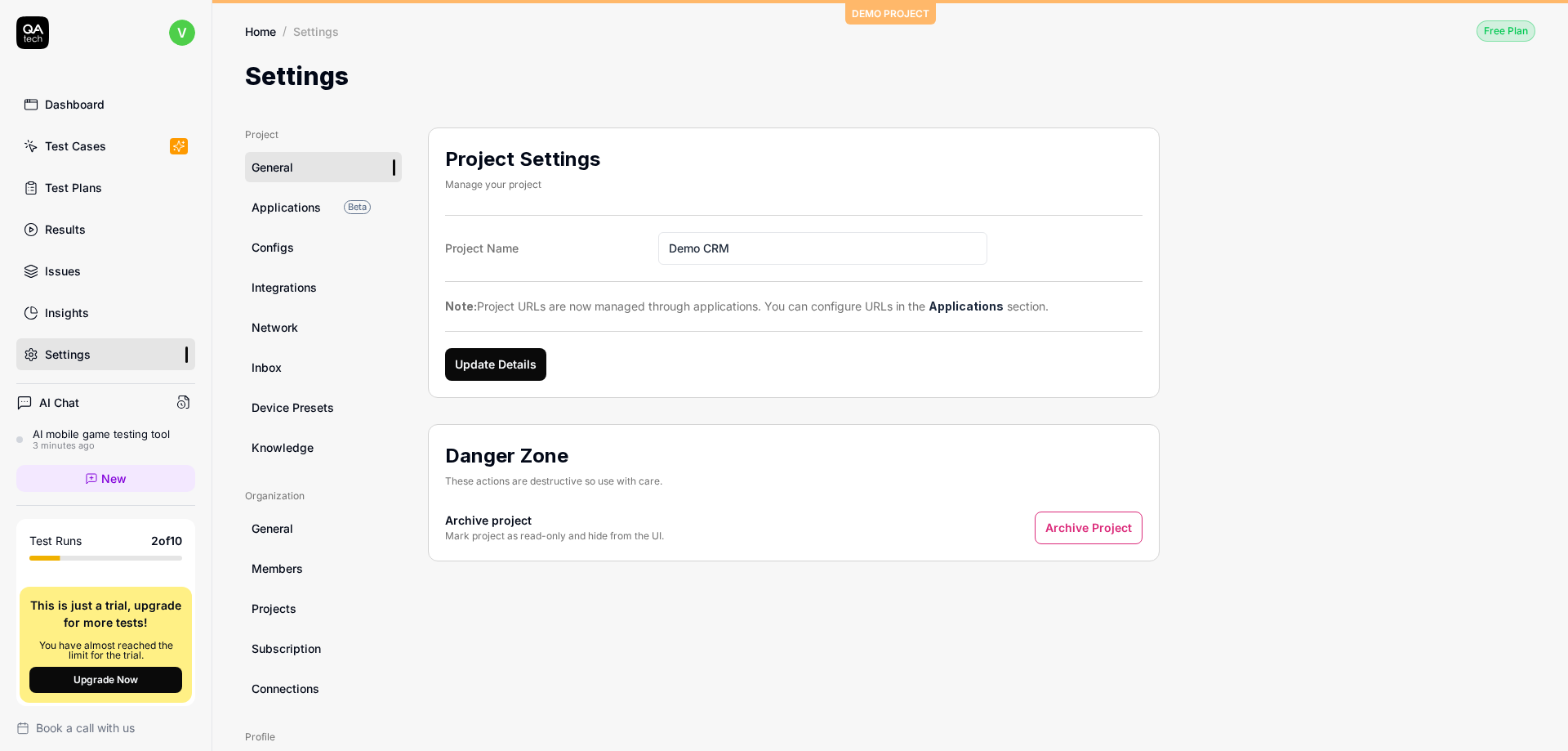
click at [170, 29] on html "v Dashboard Test Cases Test Plans Results Issues Insights Settings AI Chat AI m…" at bounding box center [784, 375] width 1568 height 751
click at [81, 175] on span "Sign out" at bounding box center [71, 181] width 45 height 17
